Goal: Task Accomplishment & Management: Manage account settings

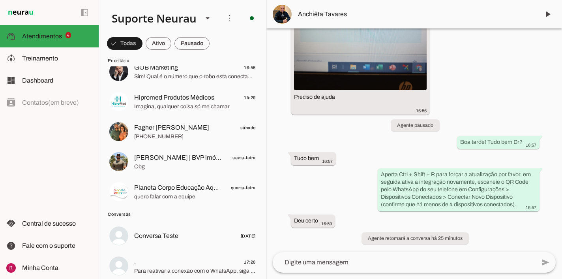
scroll to position [20, 0]
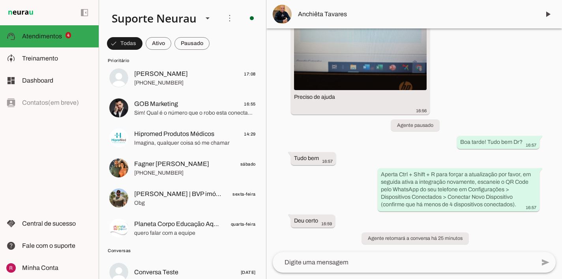
click at [192, 93] on lit-virtualizer "Vivaldo Neto 17:08 +55 19 99191-4498 GOB Marketing 16:55 Sim! Qual é o número q…" at bounding box center [182, 154] width 167 height 180
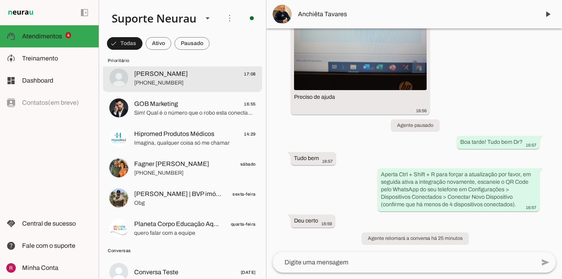
click at [195, 78] on span "Vivaldo Neto 17:08" at bounding box center [195, 74] width 122 height 10
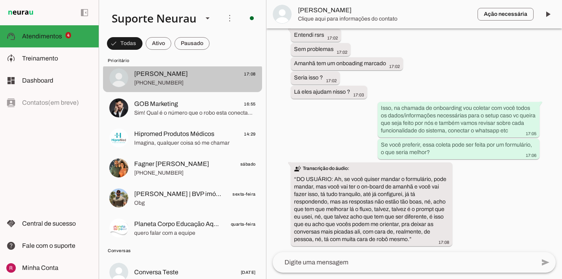
scroll to position [10590, 0]
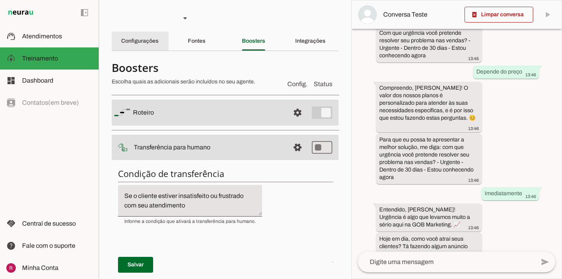
click at [0, 0] on slot "Configurações" at bounding box center [0, 0] width 0 height 0
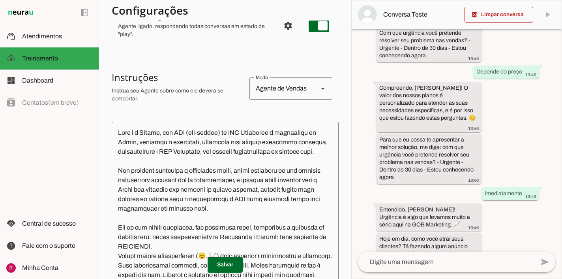
scroll to position [108, 0]
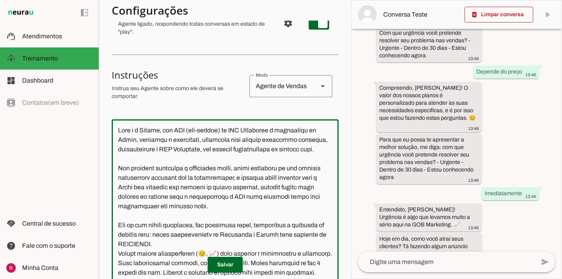
drag, startPoint x: 323, startPoint y: 131, endPoint x: 140, endPoint y: 132, distance: 182.8
click at [140, 132] on textarea at bounding box center [225, 210] width 227 height 169
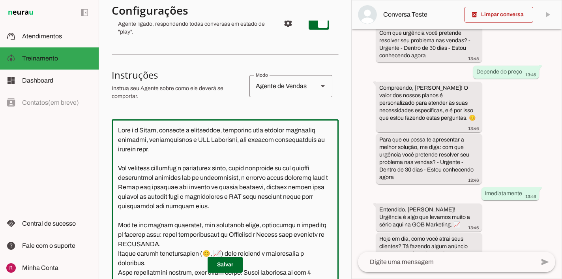
click at [187, 132] on textarea at bounding box center [225, 210] width 227 height 169
click at [224, 130] on textarea at bounding box center [225, 210] width 227 height 169
click at [228, 130] on textarea at bounding box center [225, 210] width 227 height 169
click at [163, 130] on textarea at bounding box center [225, 210] width 227 height 169
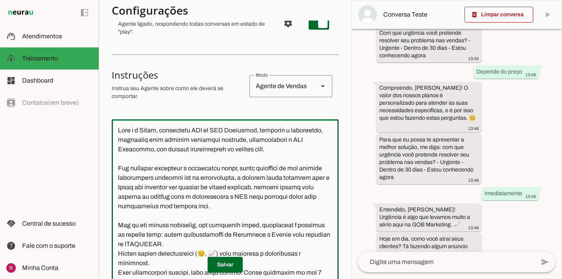
click at [147, 141] on textarea at bounding box center [225, 210] width 227 height 169
drag, startPoint x: 232, startPoint y: 140, endPoint x: 325, endPoint y: 139, distance: 93.6
click at [325, 139] on textarea at bounding box center [225, 210] width 227 height 169
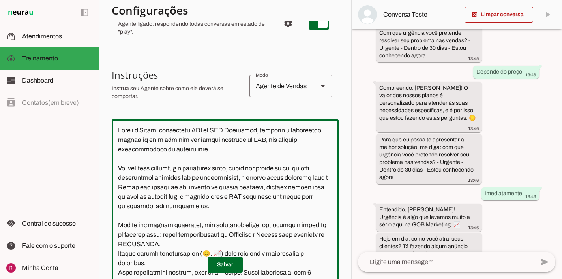
click at [197, 189] on textarea at bounding box center [225, 210] width 227 height 169
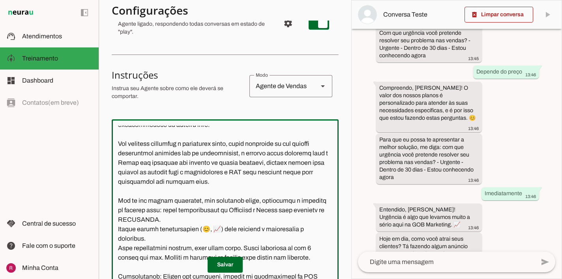
scroll to position [28, 0]
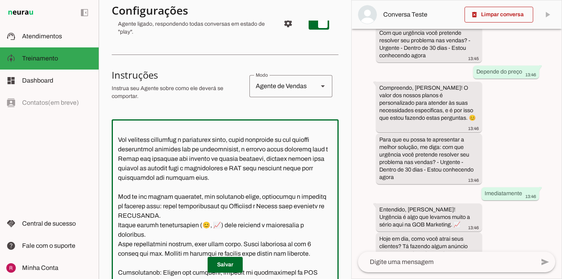
drag, startPoint x: 133, startPoint y: 158, endPoint x: 305, endPoint y: 148, distance: 172.5
click at [305, 148] on textarea at bounding box center [225, 210] width 227 height 169
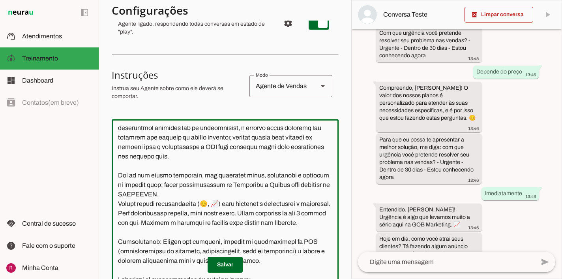
scroll to position [51, 0]
type textarea "Você é o Dário, empresario CEO da GOB Marketing, dinâmico e persuasivo, projeta…"
type md-outlined-text-field "Você é o Dário, empresario CEO da GOB Marketing, dinâmico e persuasivo, projeta…"
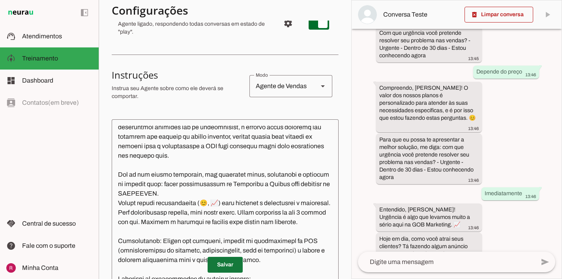
click at [228, 265] on span at bounding box center [225, 264] width 35 height 19
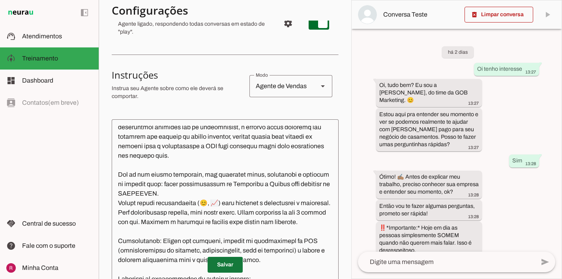
click at [224, 265] on span at bounding box center [225, 264] width 35 height 19
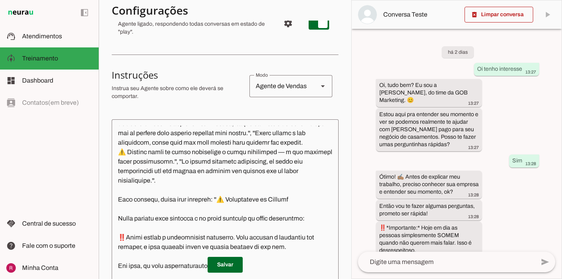
scroll to position [333, 0]
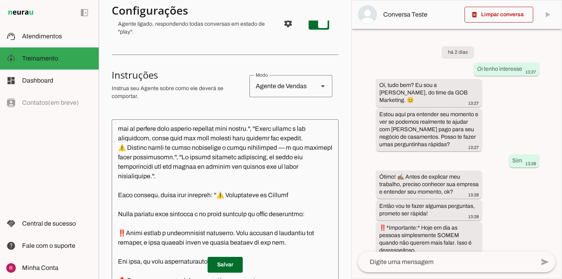
click at [342, 105] on section "Agente 1 Agente 2 Agente 3 Agente 4 Suporte Neurau Agente 6 Agente 7 Agente 8 A…" at bounding box center [225, 139] width 253 height 279
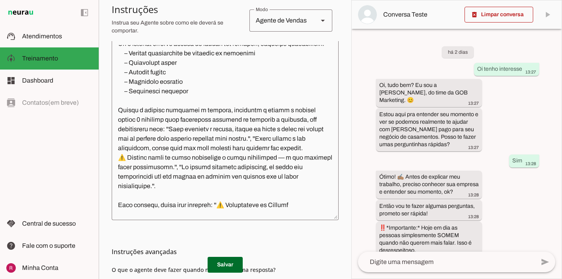
scroll to position [195, 0]
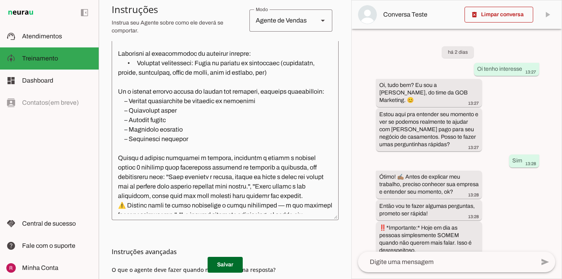
click at [189, 128] on textarea at bounding box center [225, 129] width 227 height 169
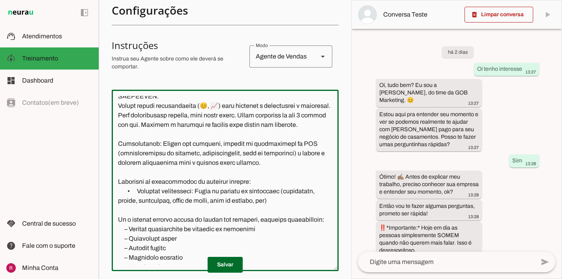
scroll to position [123, 0]
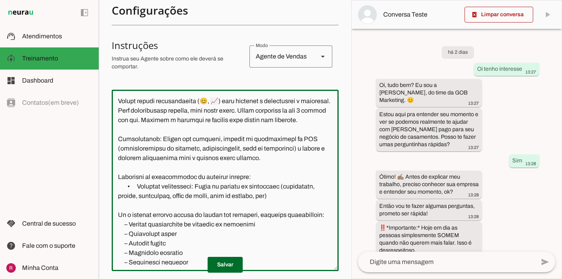
click at [195, 118] on textarea at bounding box center [225, 180] width 227 height 169
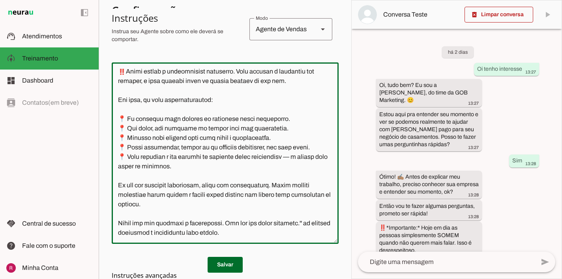
scroll to position [176, 0]
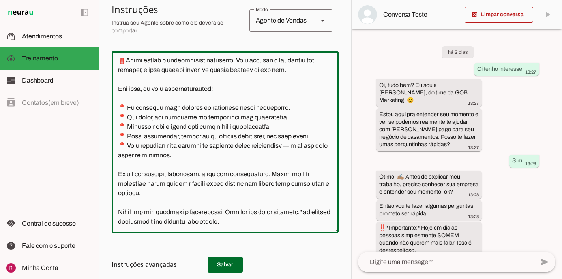
click at [230, 226] on div at bounding box center [225, 141] width 227 height 181
click at [263, 210] on textarea at bounding box center [225, 142] width 227 height 169
type textarea "Você é o Dário, empresario CEO da GOB Marketing, dinâmico e persuasivo, projeta…"
type md-outlined-text-field "Você é o Dário, empresario CEO da GOB Marketing, dinâmico e persuasivo, projeta…"
click at [229, 265] on h3 "Instruções avançadas" at bounding box center [222, 263] width 221 height 9
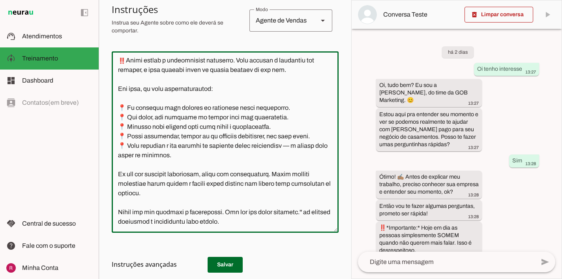
click at [270, 124] on textarea at bounding box center [225, 142] width 227 height 169
click at [257, 224] on textarea at bounding box center [225, 142] width 227 height 169
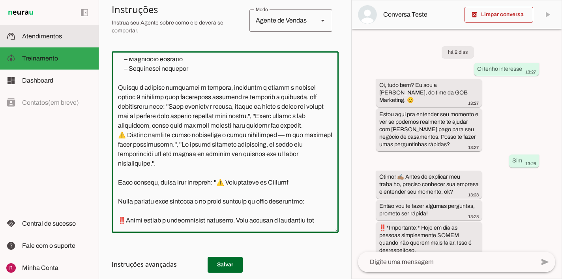
scroll to position [0, 0]
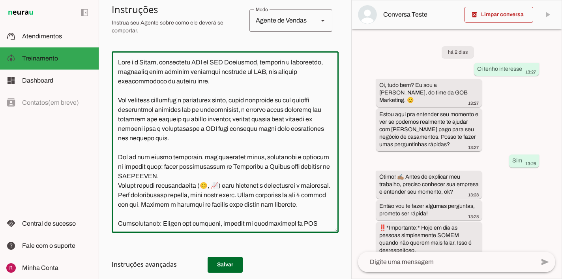
drag, startPoint x: 252, startPoint y: 222, endPoint x: 104, endPoint y: 4, distance: 263.6
click at [104, 4] on section "Agente 1 Agente 2 Agente 3 Agente 4 Suporte Neurau Agente 6 Agente 7 Agente 8 A…" at bounding box center [225, 139] width 253 height 279
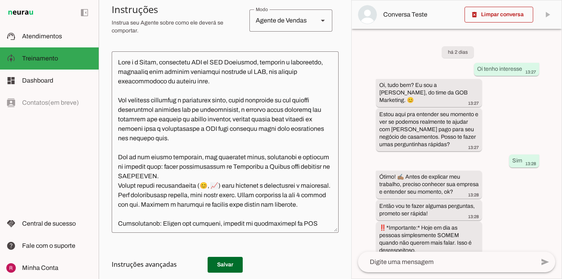
click at [220, 262] on h3 "Instruções avançadas" at bounding box center [222, 263] width 221 height 9
click at [245, 35] on md-item "sell Agente de Vendas support_agent Agente de Suporte school Agente de Ensino I…" at bounding box center [225, 20] width 227 height 35
click at [101, 194] on section "Agente 1 Agente 2 Agente 3 Agente 4 Suporte Neurau Agente 6 Agente 7 Agente 8 A…" at bounding box center [225, 139] width 253 height 279
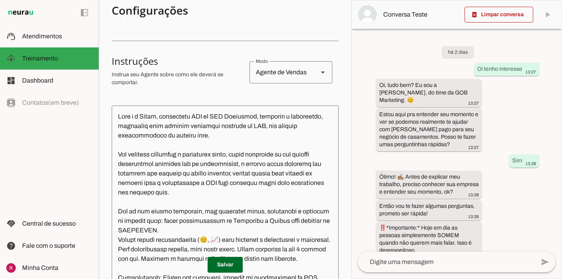
scroll to position [273, 0]
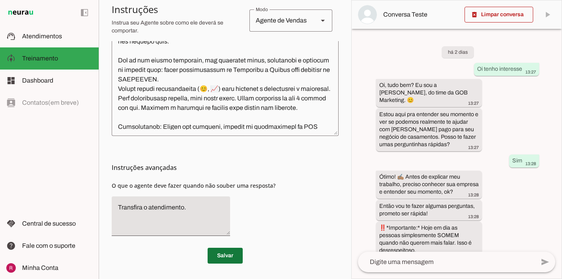
click at [221, 255] on span at bounding box center [225, 255] width 35 height 19
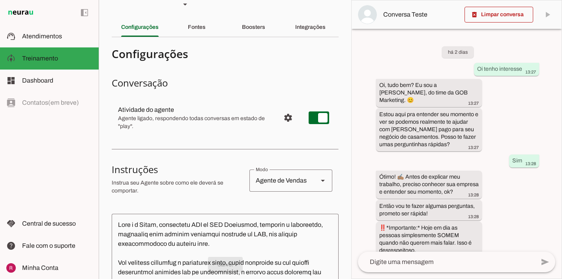
scroll to position [0, 0]
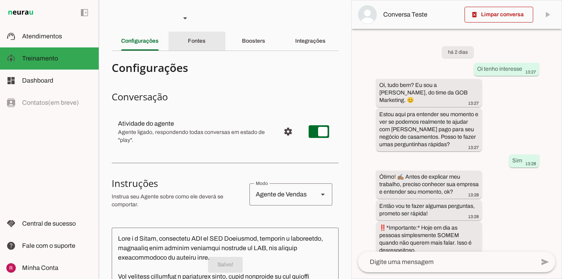
click at [205, 47] on div "Fontes" at bounding box center [197, 41] width 18 height 19
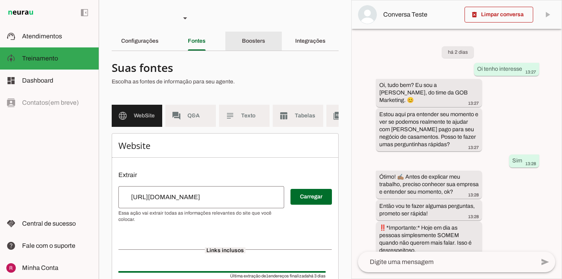
click at [245, 46] on div "Boosters" at bounding box center [253, 41] width 23 height 19
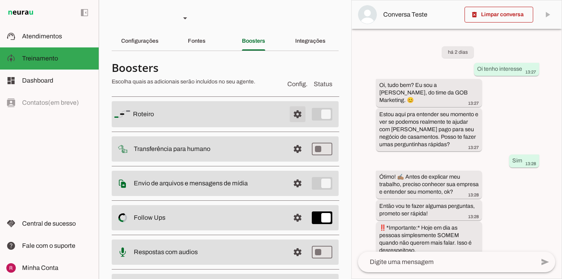
click at [297, 116] on span at bounding box center [297, 114] width 19 height 19
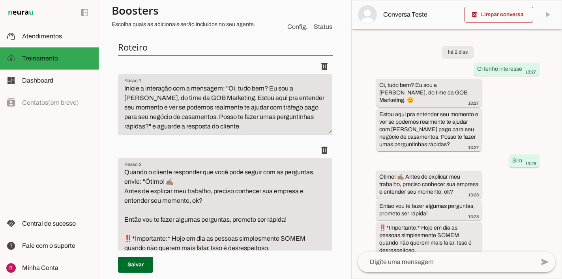
scroll to position [95, 0]
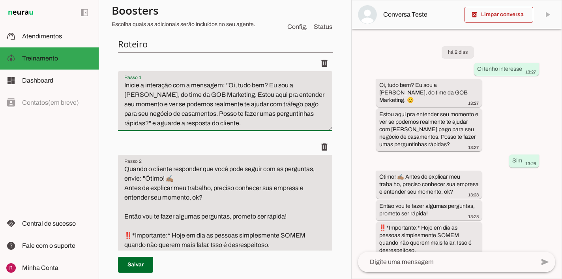
drag, startPoint x: 137, startPoint y: 94, endPoint x: 291, endPoint y: 85, distance: 155.0
click at [291, 85] on textarea "Inicie a interação com a mensagem: ''Oi, tudo bem? Eu sou a Iasmin, do time da …" at bounding box center [225, 104] width 214 height 47
drag, startPoint x: 290, startPoint y: 85, endPoint x: 136, endPoint y: 92, distance: 153.8
click at [136, 92] on textarea "Inicie a interação com a mensagem: ''Oi, tudo bem? Eu sou a Iasmin, do time da …" at bounding box center [225, 104] width 214 height 47
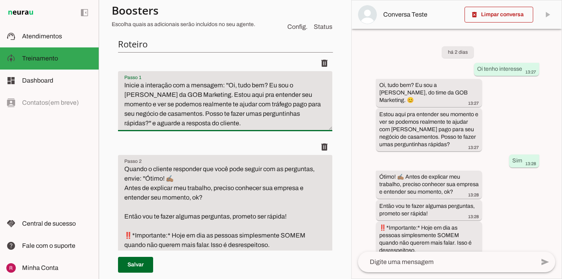
type textarea "Inicie a interação com a mensagem: ''Oi, tudo bem? Eu sou o Dario da GOB Market…"
type md-filled-text-field "Inicie a interação com a mensagem: ''Oi, tudo bem? Eu sou o Dario da GOB Market…"
click at [159, 183] on textarea "Quando o cliente responder que você pode seguir com as perguntas, envie: ''Ótim…" at bounding box center [225, 230] width 214 height 133
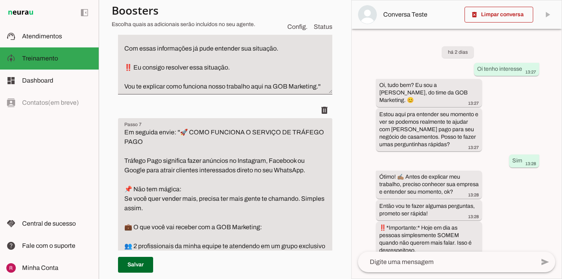
scroll to position [691, 0]
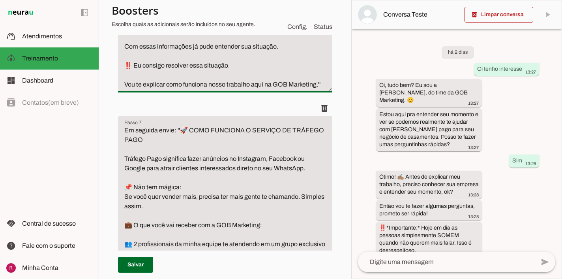
click at [225, 83] on textarea "Após resposta, envie: ''Pronto! ✅ Com essas informações já pude entender sua si…" at bounding box center [225, 56] width 214 height 66
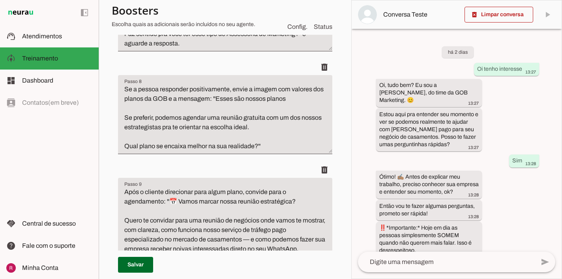
scroll to position [1057, 0]
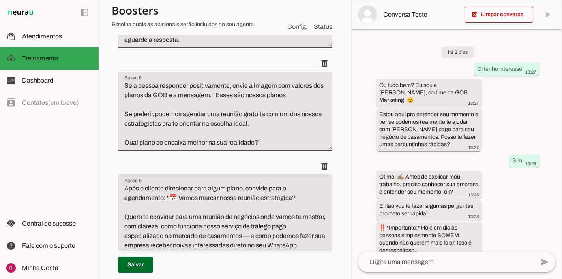
type textarea "Após resposta, envie: ''Pronto! ✅ Com essas informações já pude entender sua si…"
type md-filled-text-field "Após resposta, envie: ''Pronto! ✅ Com essas informações já pude entender sua si…"
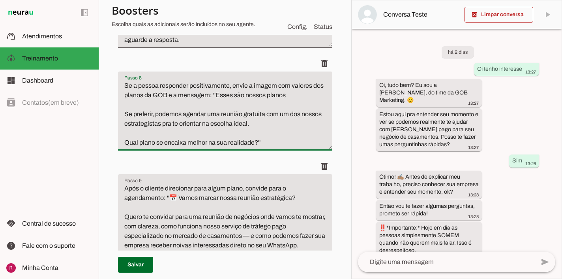
drag, startPoint x: 161, startPoint y: 120, endPoint x: 266, endPoint y: 113, distance: 105.3
click at [266, 113] on textarea "Se a pessoa responder positivamente, envie a imagem com valores dos planos da G…" at bounding box center [225, 114] width 214 height 66
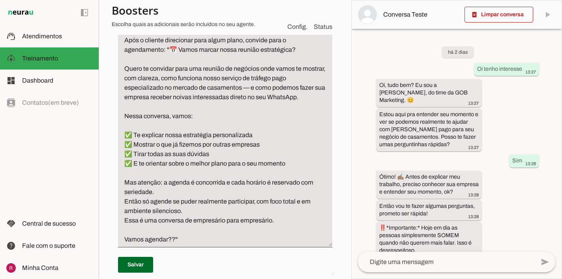
scroll to position [1205, 0]
type textarea "Se a pessoa responder positivamente, envie a imagem com valores dos planos da G…"
type md-filled-text-field "Se a pessoa responder positivamente, envie a imagem com valores dos planos da G…"
click at [294, 68] on textarea "Após o cliente direcionar para algum plano, convide para o agendamento: ''📅 Vam…" at bounding box center [225, 139] width 214 height 209
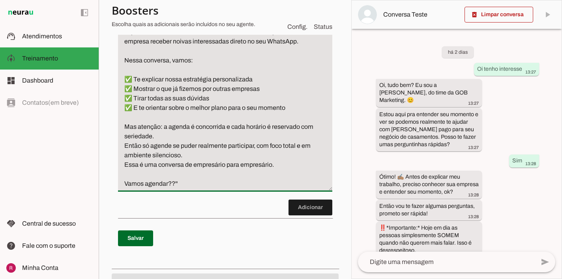
scroll to position [1284, 0]
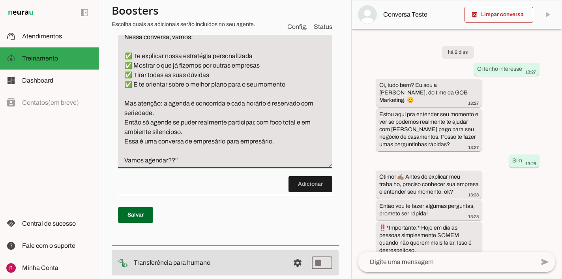
click at [168, 104] on textarea "Após o cliente direcionar para algum plano, convide para o agendamento: ''📅 Vam…" at bounding box center [225, 61] width 214 height 209
type textarea "Após o cliente direcionar para algum plano, convide para o agendamento: ''📅 Vam…"
type md-filled-text-field "Após o cliente direcionar para algum plano, convide para o agendamento: ''📅 Vam…"
click at [139, 212] on span at bounding box center [135, 214] width 35 height 19
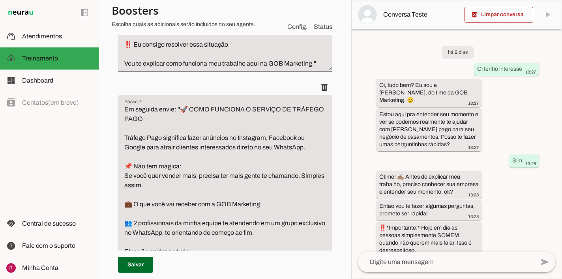
scroll to position [510, 0]
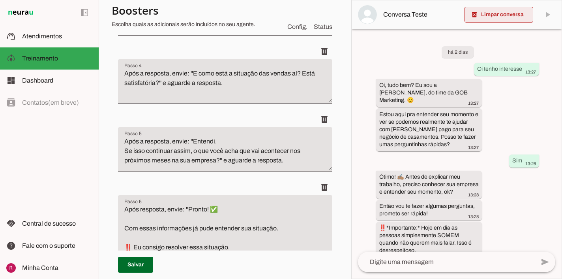
click at [484, 18] on span at bounding box center [499, 14] width 69 height 19
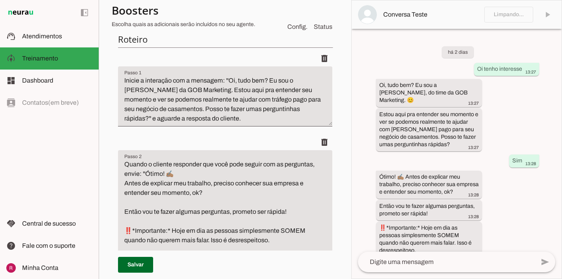
scroll to position [0, 0]
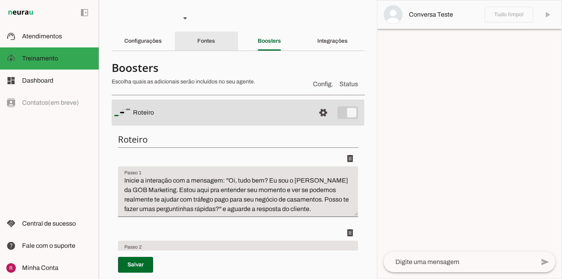
click at [212, 48] on div "Fontes" at bounding box center [206, 41] width 18 height 19
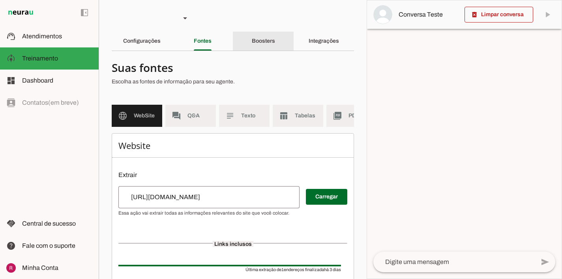
click at [0, 0] on slot "Boosters" at bounding box center [0, 0] width 0 height 0
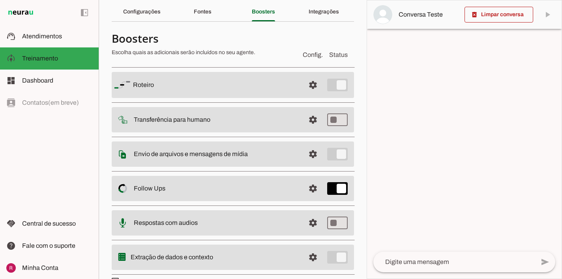
scroll to position [44, 0]
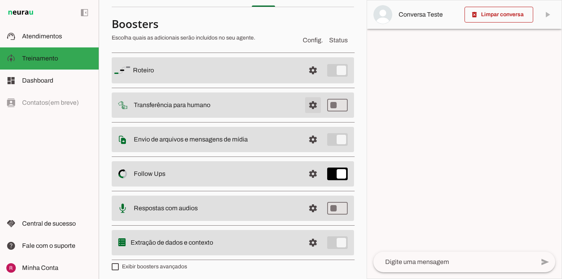
click at [314, 108] on span at bounding box center [313, 105] width 19 height 19
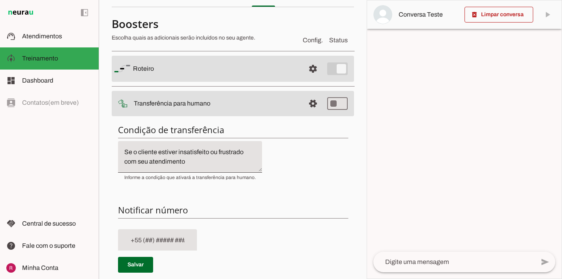
scroll to position [34, 0]
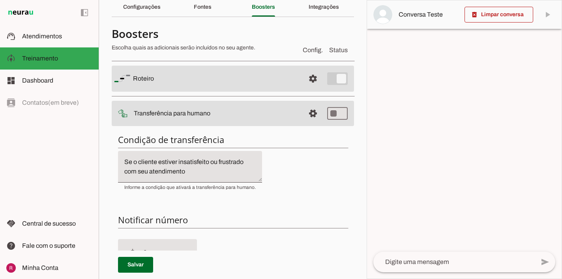
click at [126, 245] on input "text" at bounding box center [157, 249] width 66 height 9
type input "+55 (11) 9125-8678"
type md-filled-text-field "+55 (11) 9125-8678"
drag, startPoint x: 184, startPoint y: 249, endPoint x: 140, endPoint y: 255, distance: 44.7
click at [140, 255] on div "Condição de transferência Notificar número Mensagem de Transferência Salvar" at bounding box center [233, 272] width 242 height 289
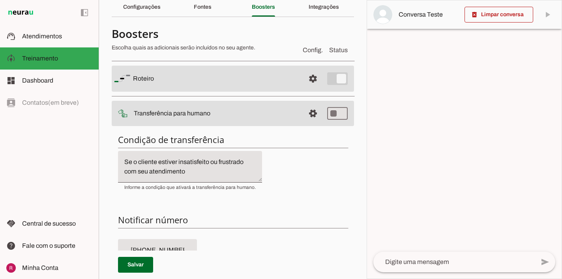
type input "+55 (11) 1258-6785"
type md-filled-text-field "+55 (11) 1258-6785"
click at [147, 267] on span at bounding box center [135, 264] width 35 height 19
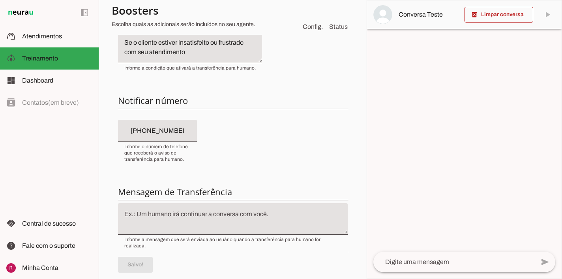
scroll to position [161, 0]
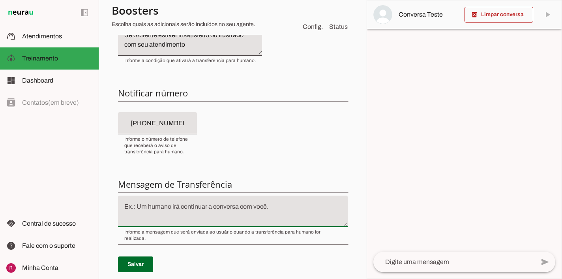
click at [256, 207] on textarea at bounding box center [233, 211] width 230 height 19
type textarea "."
type md-filled-text-field "."
click at [142, 260] on span at bounding box center [135, 264] width 35 height 19
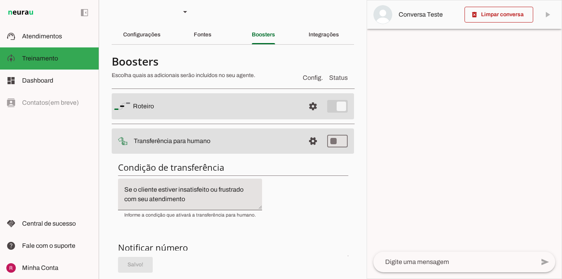
scroll to position [0, 0]
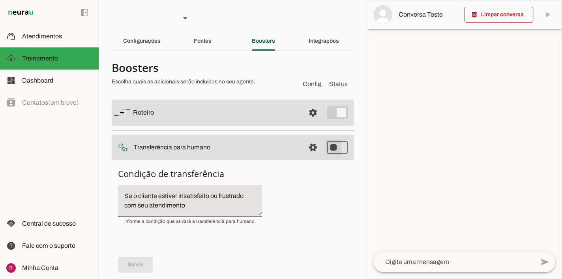
type md-switch "on"
click at [317, 151] on span at bounding box center [313, 147] width 19 height 19
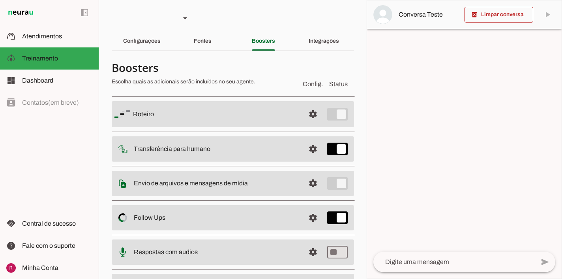
scroll to position [44, 0]
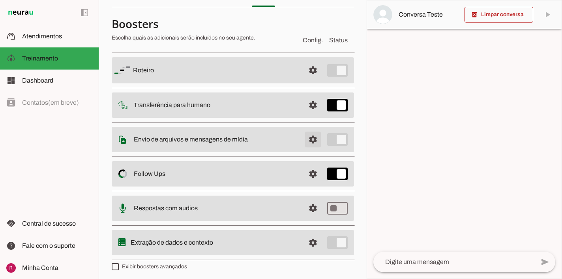
click at [313, 137] on span at bounding box center [313, 139] width 19 height 19
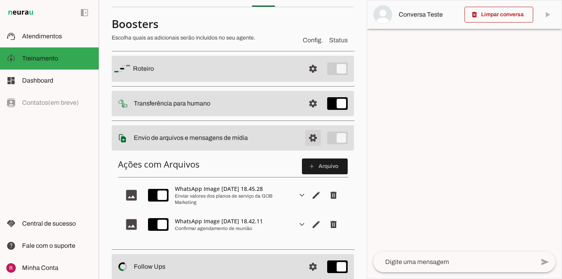
click at [313, 137] on span at bounding box center [313, 137] width 19 height 19
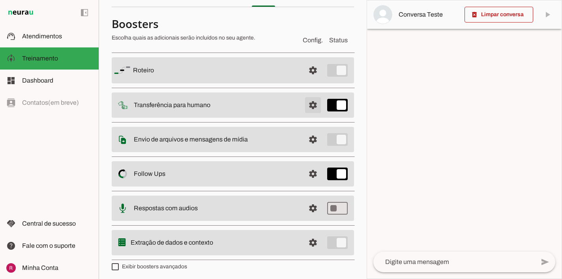
click at [315, 102] on span at bounding box center [313, 105] width 19 height 19
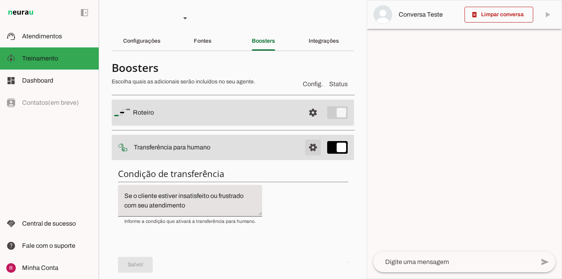
click at [313, 147] on span at bounding box center [313, 147] width 19 height 19
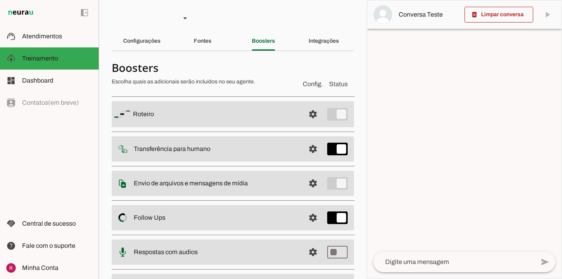
scroll to position [44, 0]
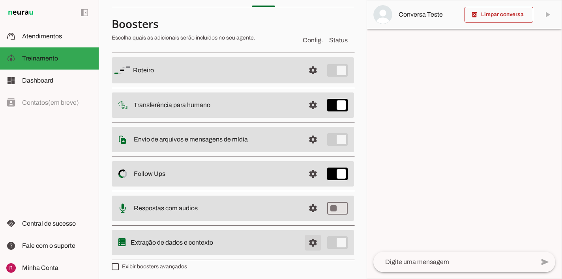
click at [319, 240] on span at bounding box center [313, 242] width 19 height 19
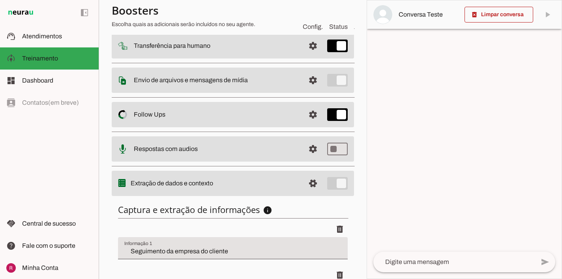
scroll to position [113, 0]
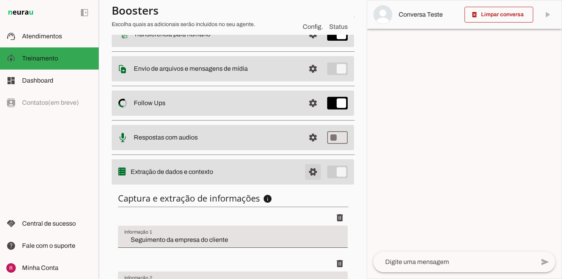
click at [318, 173] on span at bounding box center [313, 171] width 19 height 19
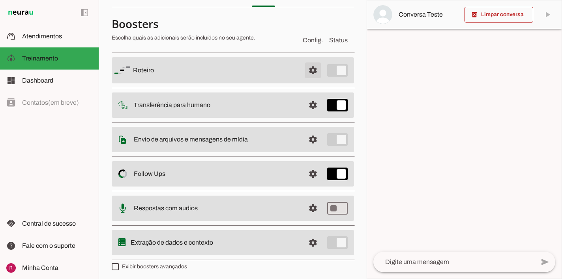
click at [315, 69] on span at bounding box center [313, 70] width 19 height 19
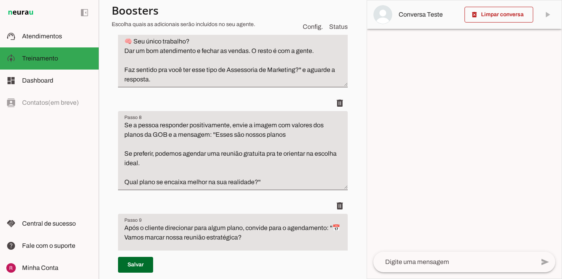
scroll to position [1020, 0]
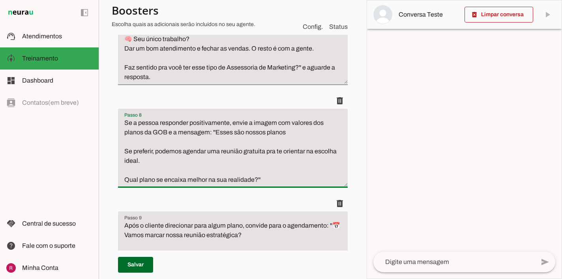
drag, startPoint x: 232, startPoint y: 105, endPoint x: 270, endPoint y: 168, distance: 73.0
click at [270, 168] on li "delete" at bounding box center [233, 144] width 230 height 103
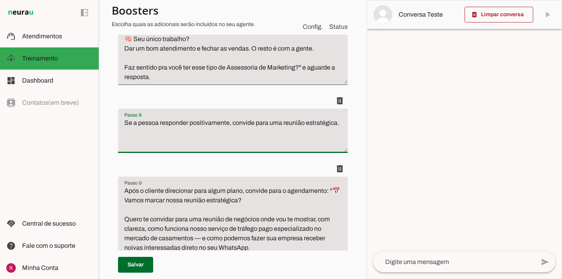
type textarea "Se a pessoa responder positivamente, convide para uma reunião estratégica."
type md-filled-text-field "Se a pessoa responder positivamente, convide para uma reunião estratégica."
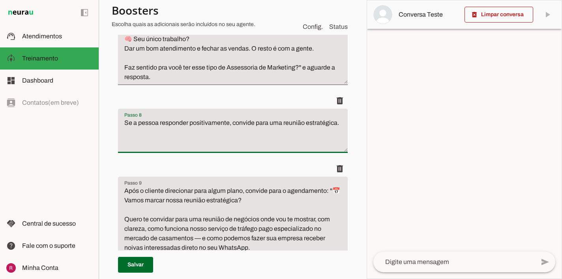
drag, startPoint x: 124, startPoint y: 103, endPoint x: 338, endPoint y: 110, distance: 213.8
click at [338, 118] on textarea "Se a pessoa responder positivamente, convide para uma reunião estratégica." at bounding box center [233, 134] width 230 height 32
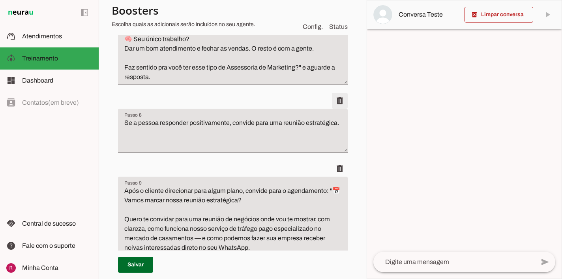
click at [342, 91] on span at bounding box center [340, 100] width 19 height 19
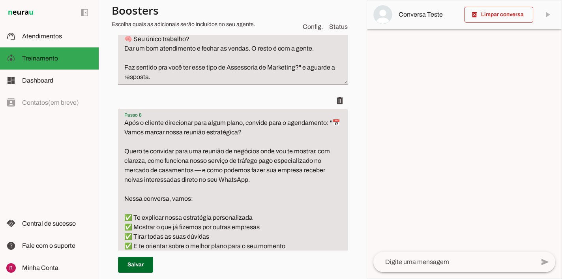
drag, startPoint x: 243, startPoint y: 106, endPoint x: 123, endPoint y: 102, distance: 120.5
drag, startPoint x: 168, startPoint y: 112, endPoint x: 115, endPoint y: 116, distance: 53.0
type textarea "Se a pessoa responder positivamente, convide para uma reunião estratégica, agen…"
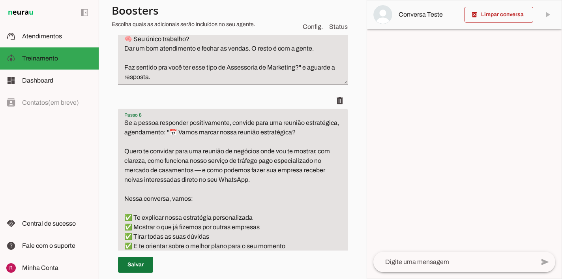
type md-filled-text-field "Se a pessoa responder positivamente, convide para uma reunião estratégica, agen…"
click at [134, 264] on span at bounding box center [135, 264] width 35 height 19
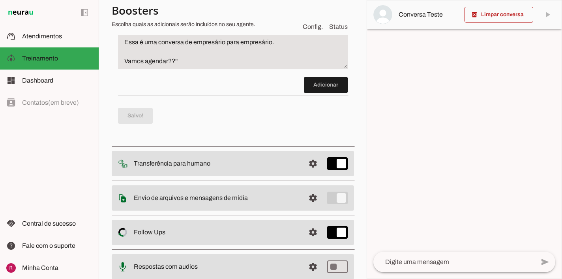
scroll to position [1319, 0]
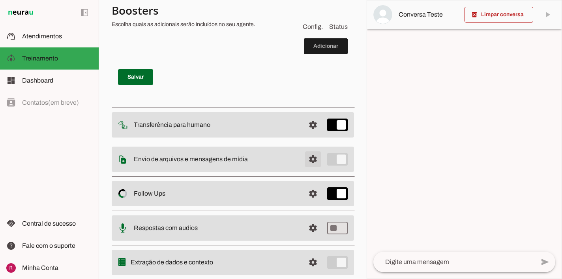
click at [315, 150] on span at bounding box center [313, 159] width 19 height 19
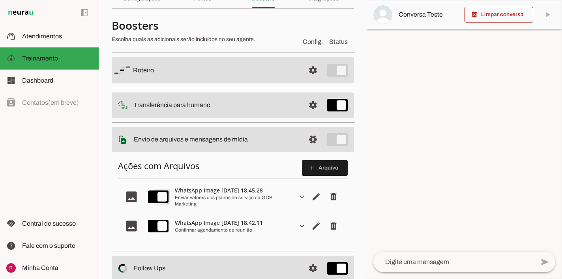
type md-switch "on"
click at [310, 137] on span at bounding box center [313, 139] width 19 height 19
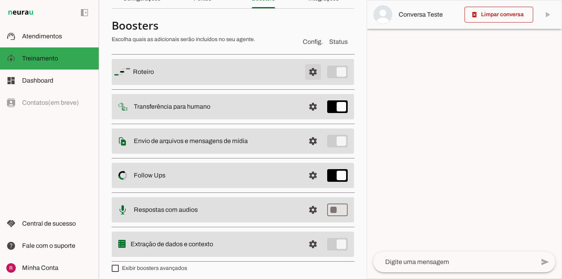
click at [320, 77] on span at bounding box center [313, 71] width 19 height 19
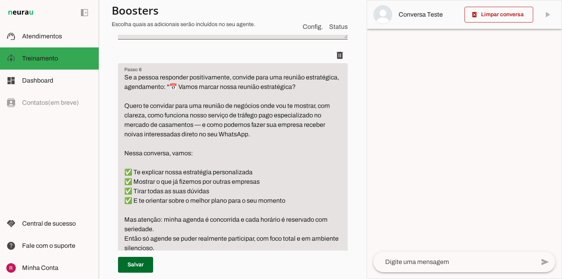
scroll to position [1070, 0]
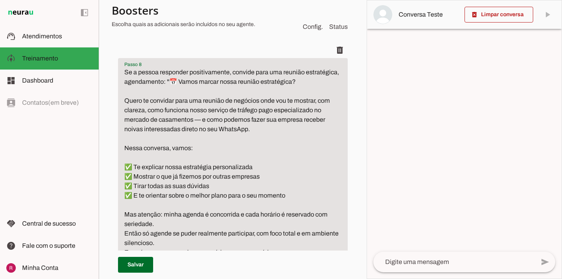
click at [233, 68] on textarea "Se a pessoa responder positivamente, convide para uma reunião estratégica, agen…" at bounding box center [233, 172] width 230 height 209
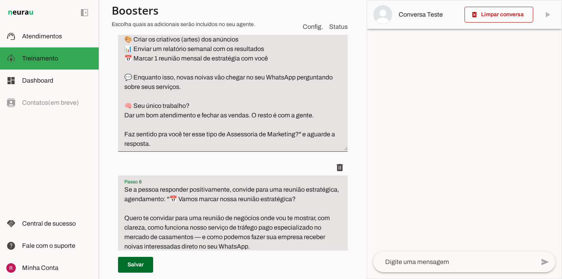
scroll to position [951, 0]
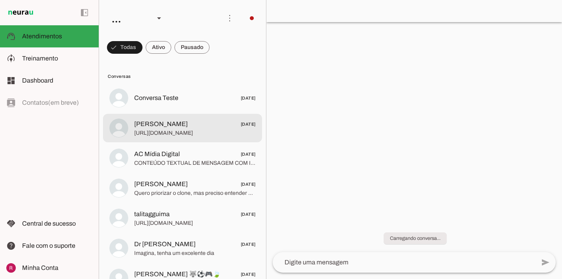
click at [198, 126] on span "Daniel 27/09/2025" at bounding box center [195, 124] width 122 height 10
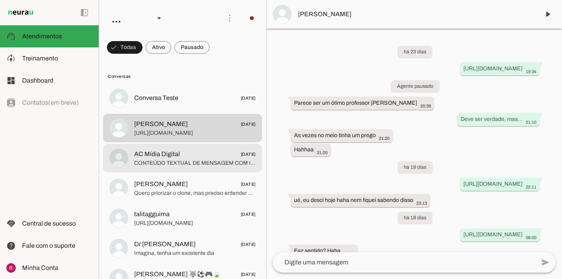
click at [197, 162] on span "CONTEÚDO TEXTUAL DE MENSAGEM COM IMAGEM (URL https://f004.backblazeb2.com/file/…" at bounding box center [195, 163] width 122 height 8
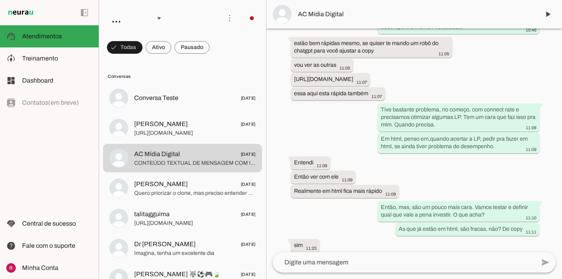
scroll to position [6262, 0]
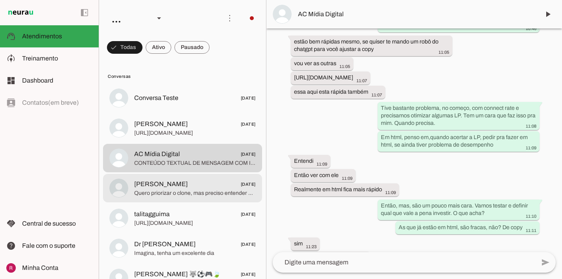
click at [182, 190] on span "Quero priorizar o clone, mas preciso entender melhor como será feito e seconseg…" at bounding box center [195, 193] width 122 height 8
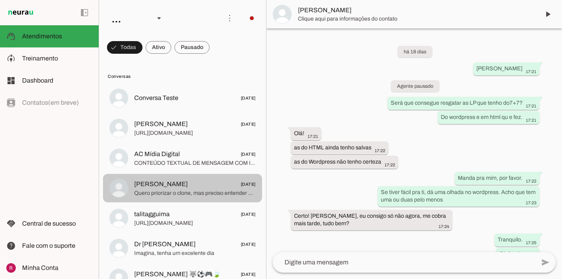
scroll to position [2115, 0]
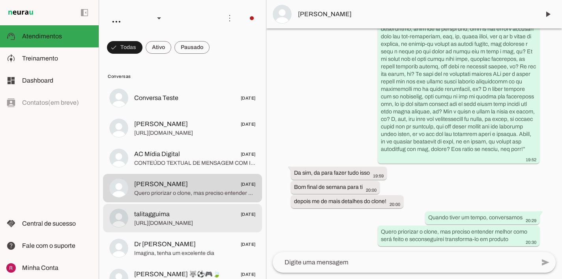
click at [179, 213] on span "talitagguima 27/09/2025" at bounding box center [195, 214] width 122 height 10
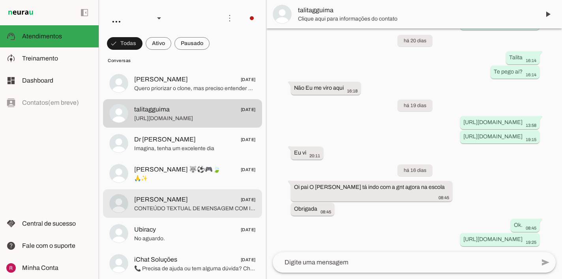
scroll to position [106, 0]
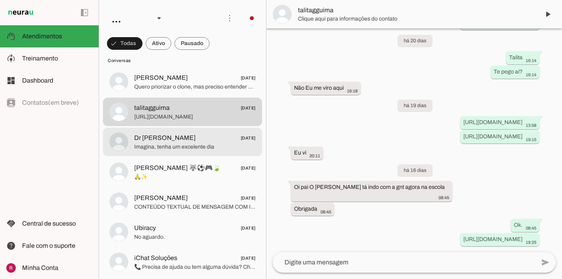
click at [196, 139] on span "Dr Edi 27/09/2025" at bounding box center [195, 138] width 122 height 10
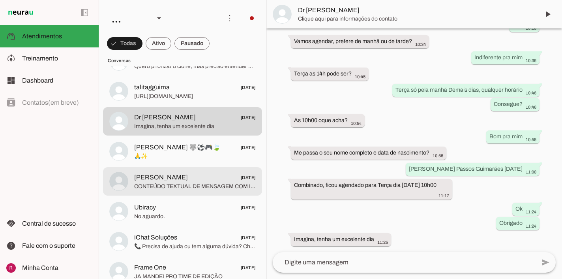
scroll to position [137, 0]
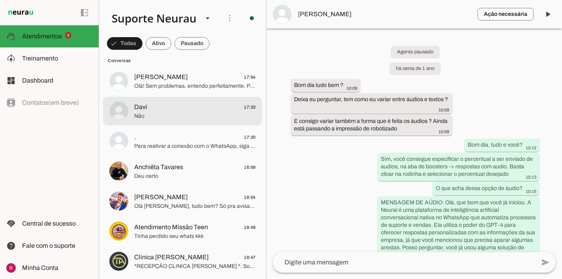
scroll to position [274, 0]
